Goal: Task Accomplishment & Management: Complete application form

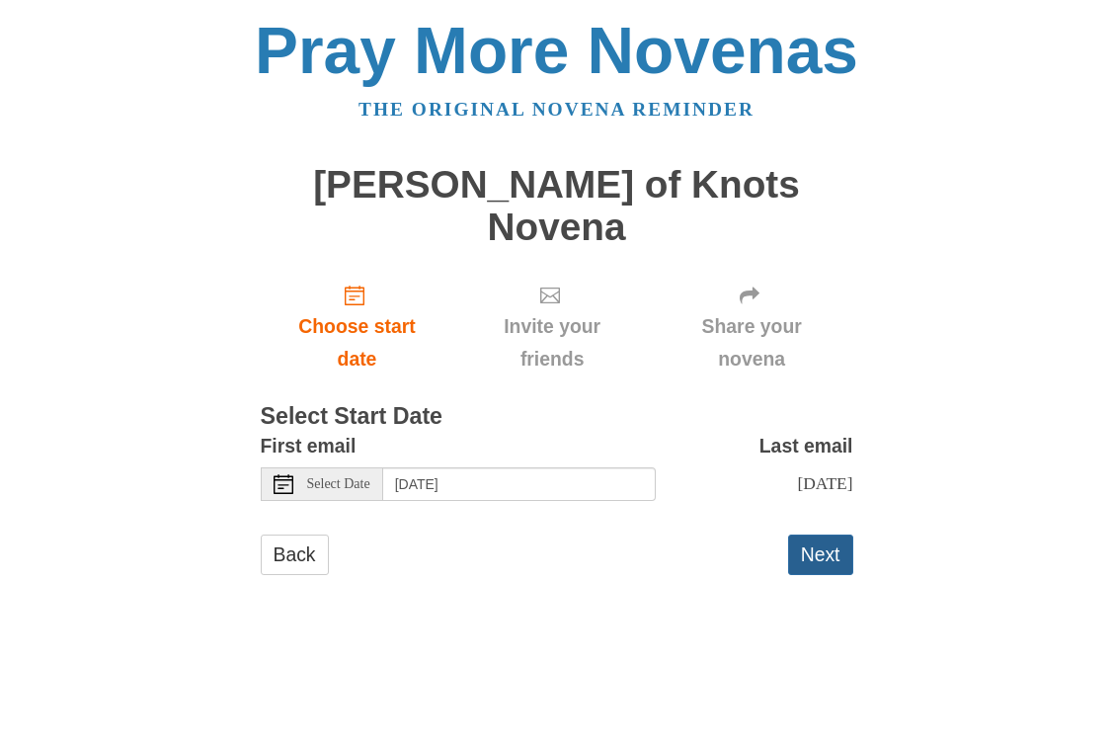
click at [809, 534] on button "Next" at bounding box center [820, 554] width 65 height 40
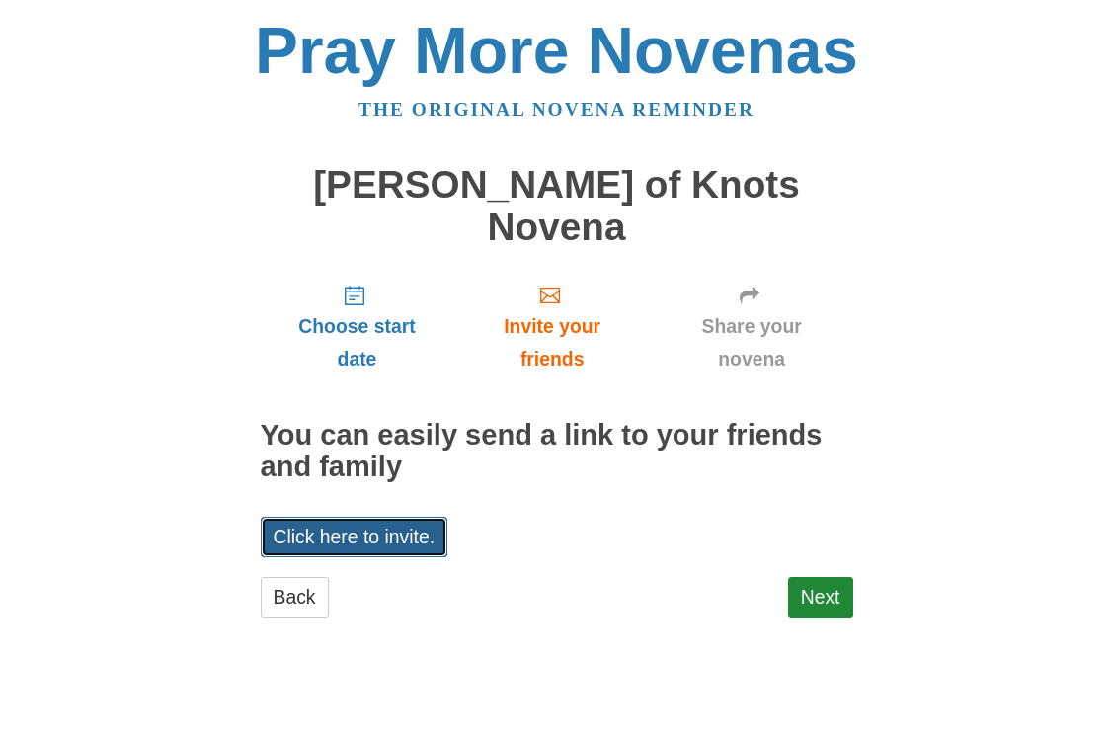
click at [424, 516] on link "Click here to invite." at bounding box center [355, 536] width 188 height 40
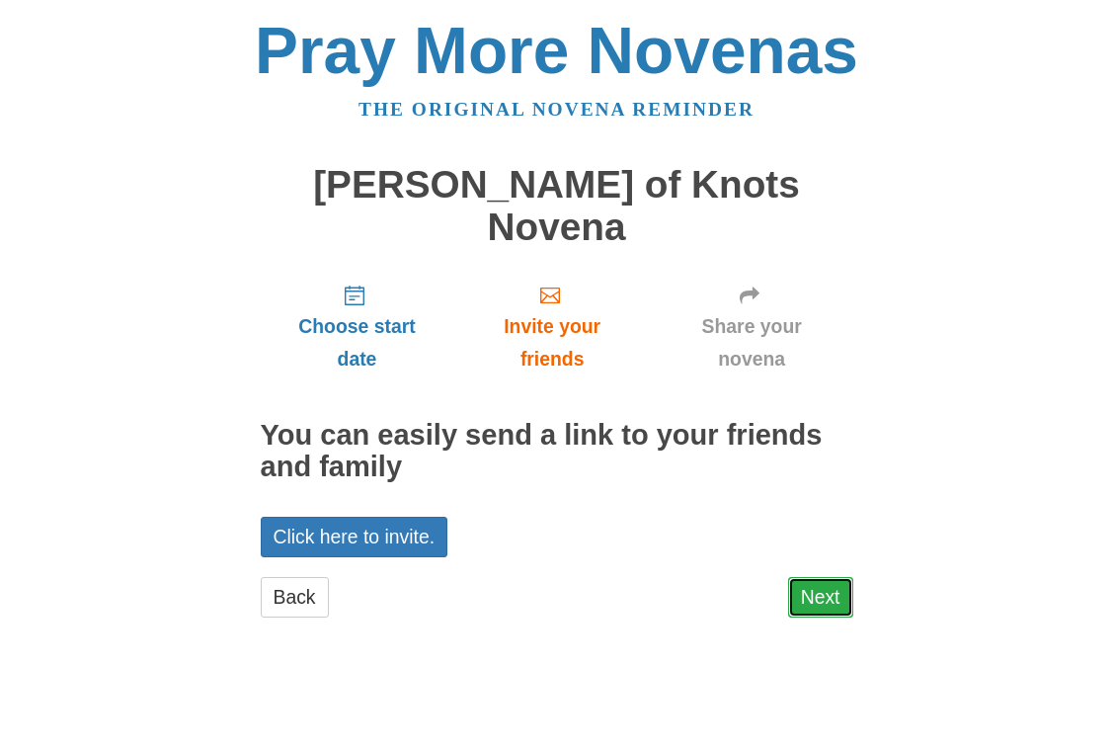
click at [814, 577] on link "Next" at bounding box center [820, 597] width 65 height 40
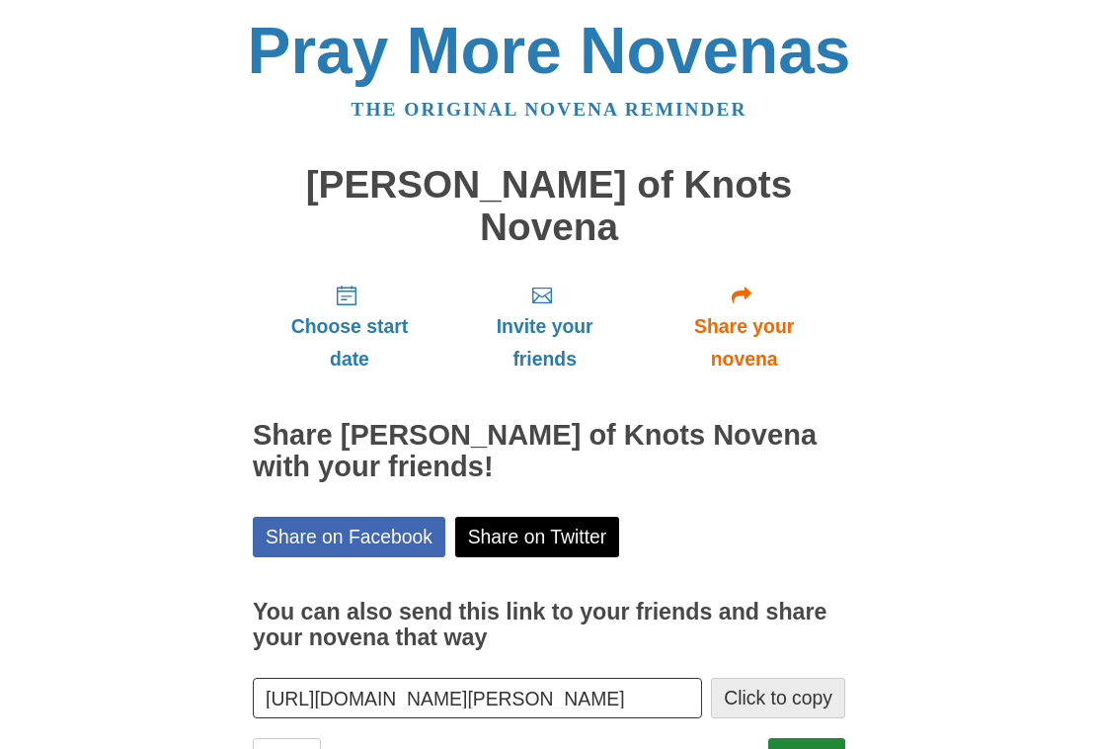
click at [804, 677] on button "Click to copy" at bounding box center [778, 697] width 134 height 40
click at [801, 738] on link "Finish" at bounding box center [806, 758] width 77 height 40
